Goal: Find specific page/section

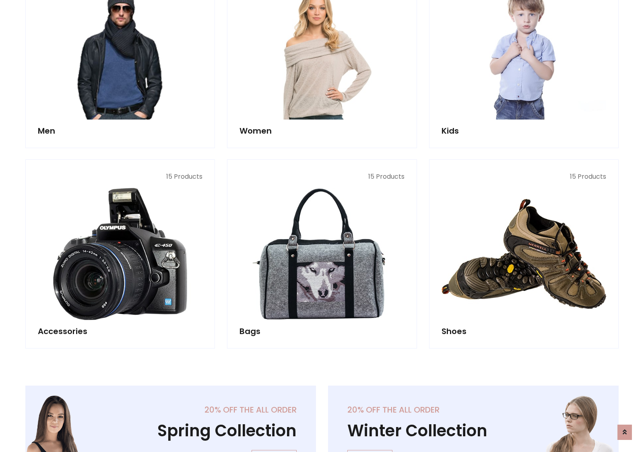
scroll to position [269, 0]
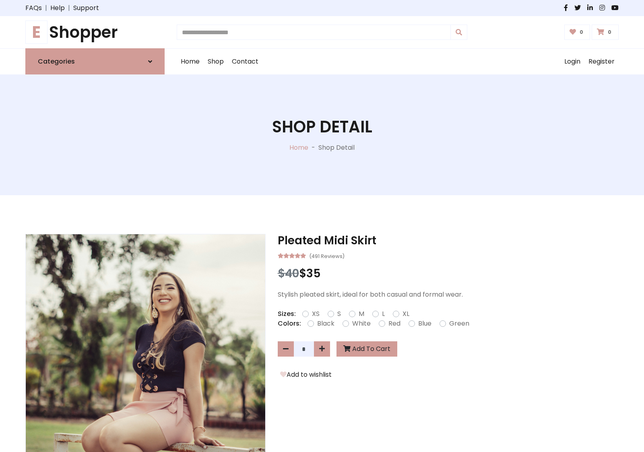
click at [95, 32] on h1 "E Shopper" at bounding box center [94, 32] width 139 height 19
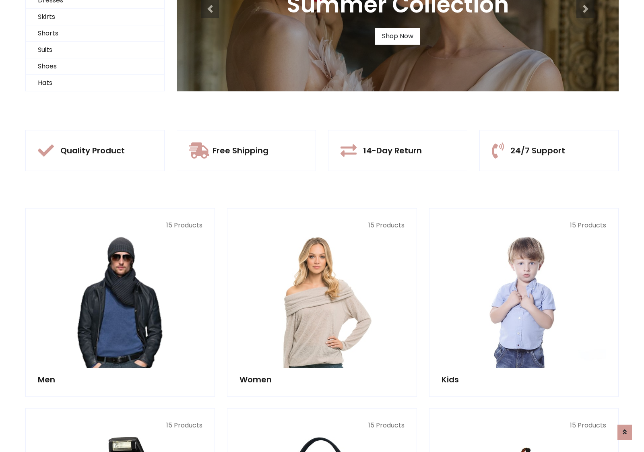
scroll to position [78, 0]
